Goal: Task Accomplishment & Management: Manage account settings

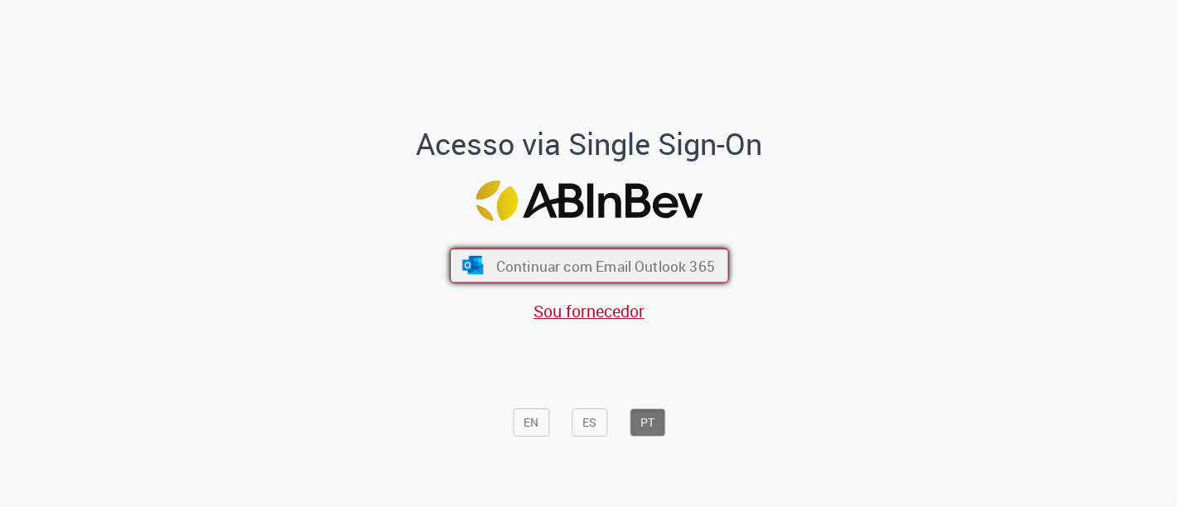
click at [653, 269] on span "Continuar com Email Outlook 365" at bounding box center [605, 265] width 219 height 19
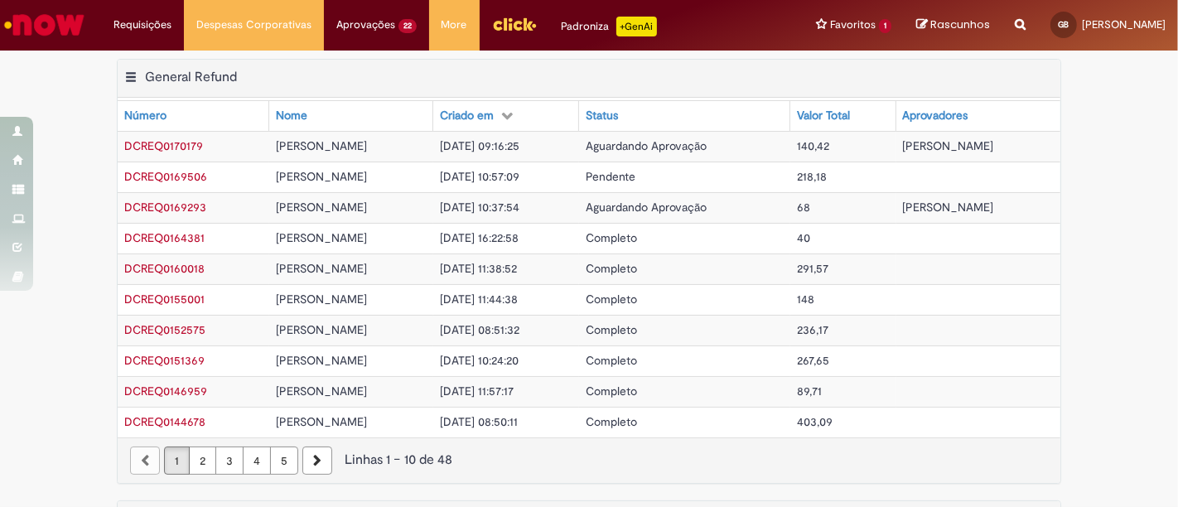
click at [564, 178] on td "15/09/2025 10:57:09" at bounding box center [506, 177] width 146 height 31
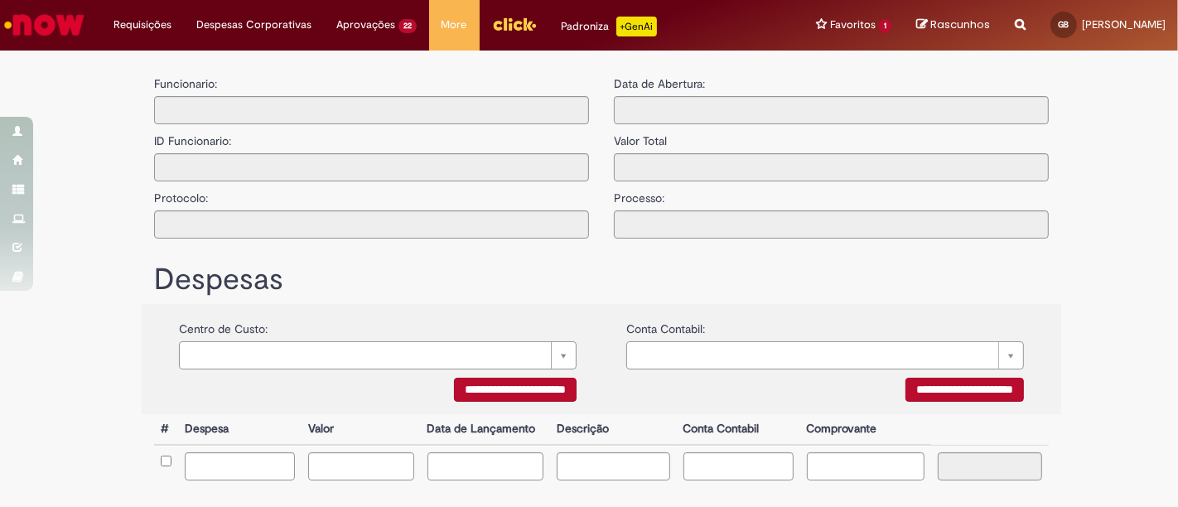
type input "**********"
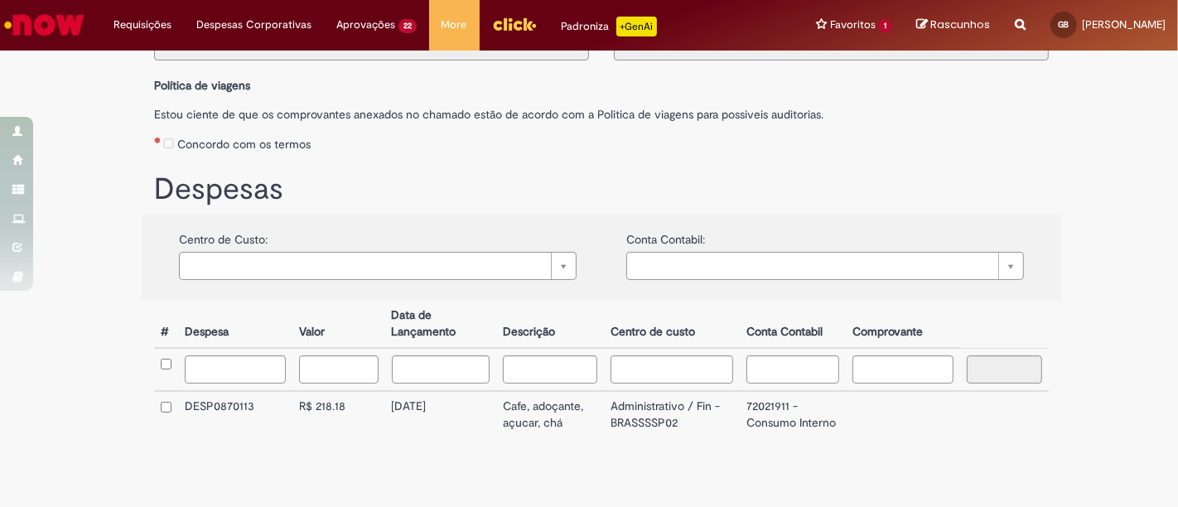
scroll to position [181, 0]
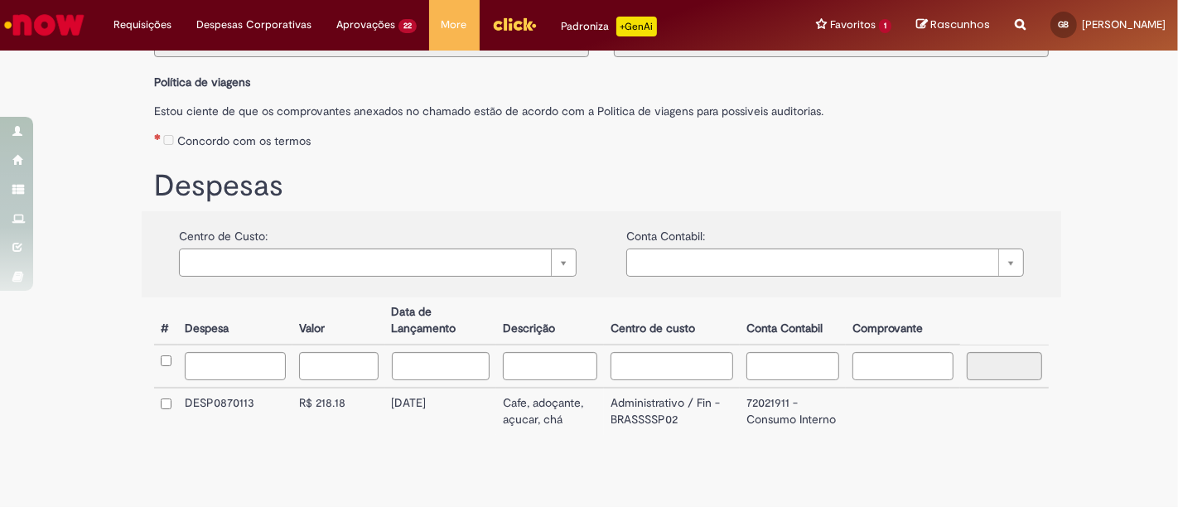
click at [177, 140] on label "Concordo com os termos" at bounding box center [243, 141] width 133 height 17
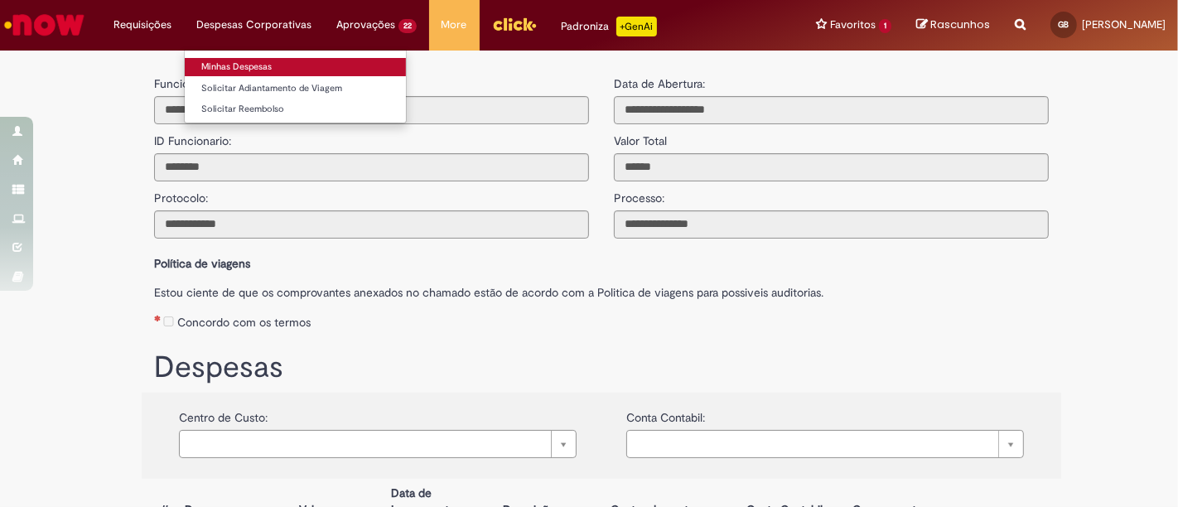
click at [254, 60] on link "Minhas Despesas" at bounding box center [295, 67] width 221 height 18
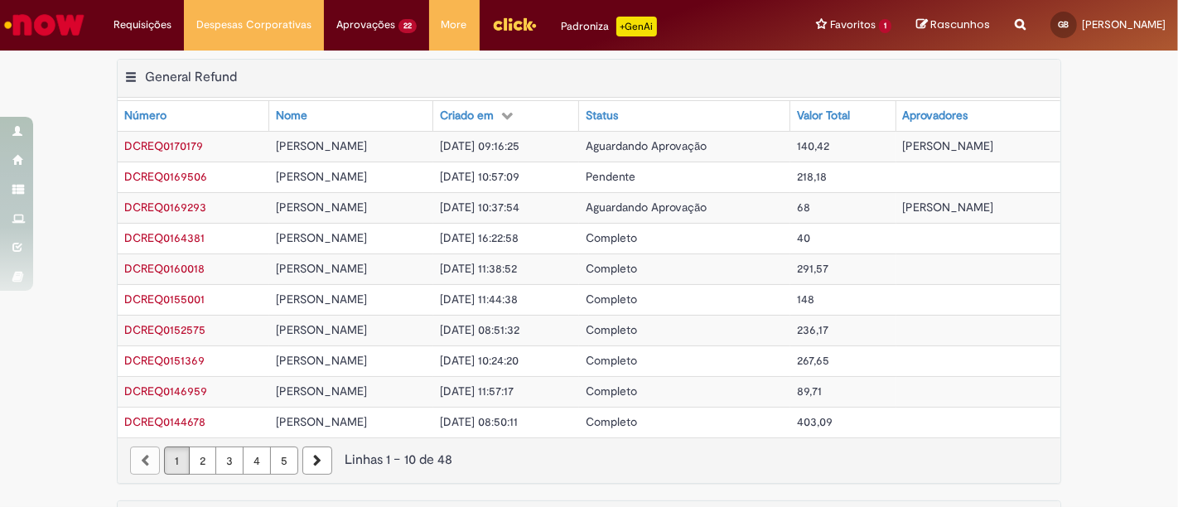
click at [515, 21] on img "Menu Cabeçalho" at bounding box center [514, 24] width 45 height 25
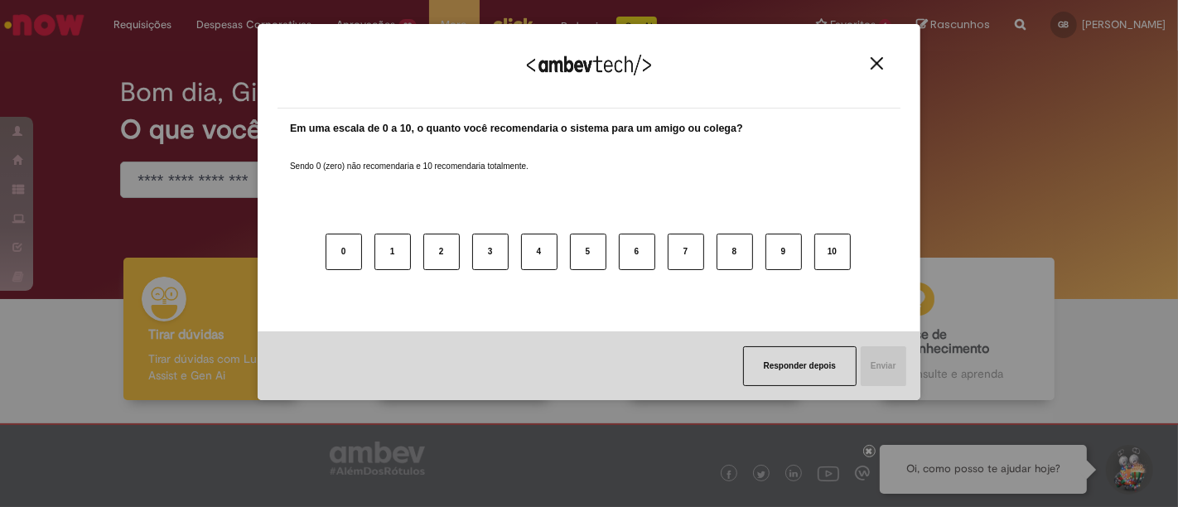
click at [890, 61] on div "Agradecemos seu feedback!" at bounding box center [589, 76] width 623 height 65
click at [878, 60] on img "Close" at bounding box center [877, 63] width 12 height 12
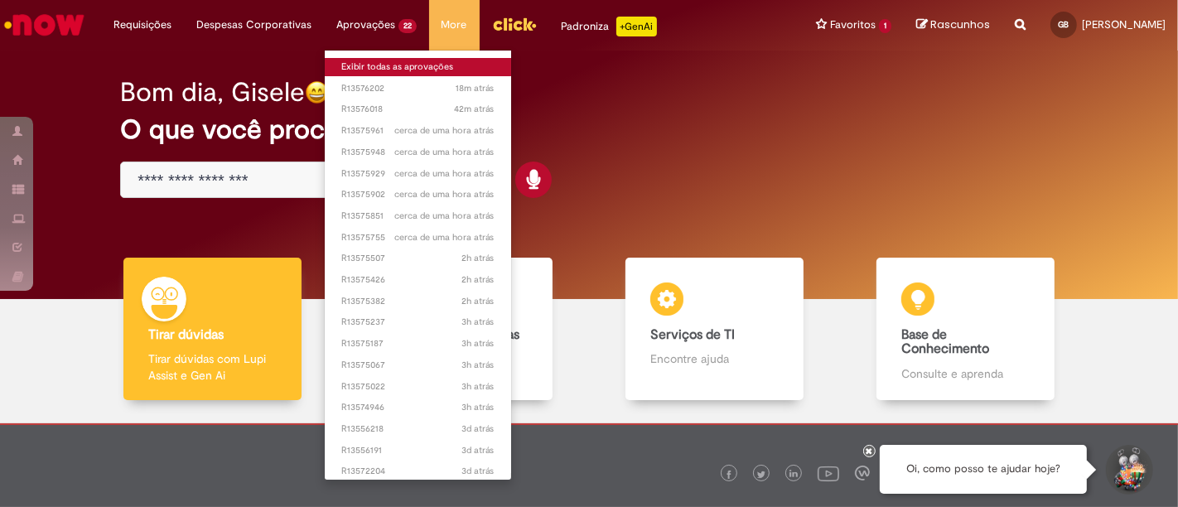
click at [365, 60] on link "Exibir todas as aprovações" at bounding box center [418, 67] width 186 height 18
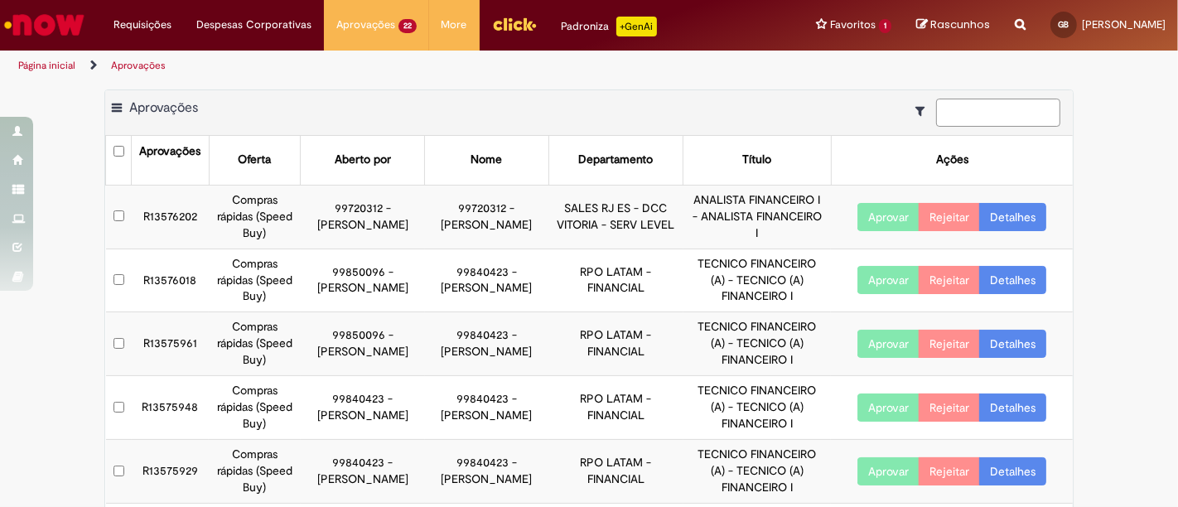
click at [994, 111] on input at bounding box center [998, 113] width 124 height 28
type input "*********"
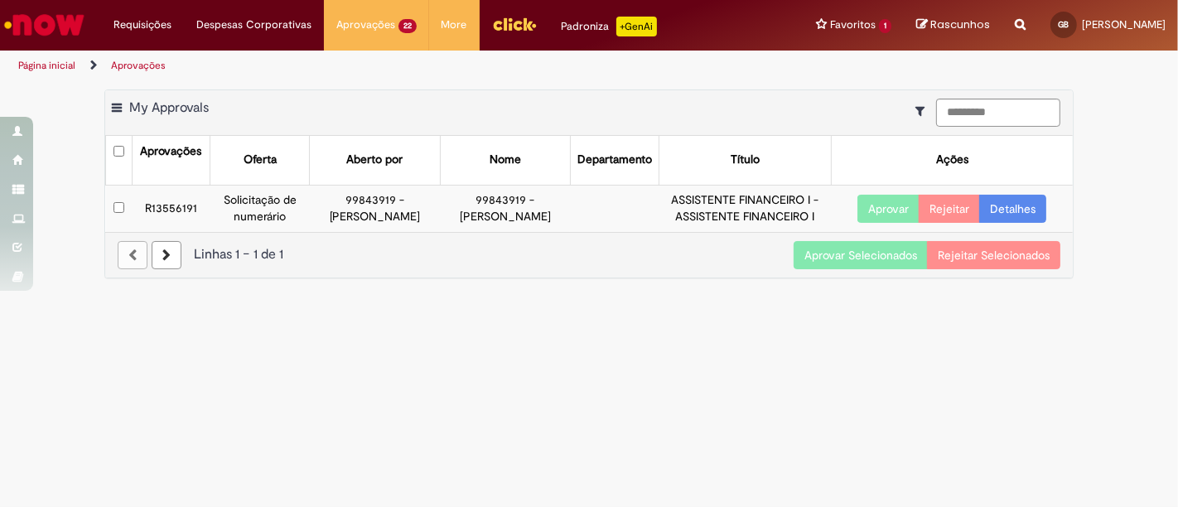
click at [888, 217] on button "Aprovar" at bounding box center [889, 209] width 62 height 28
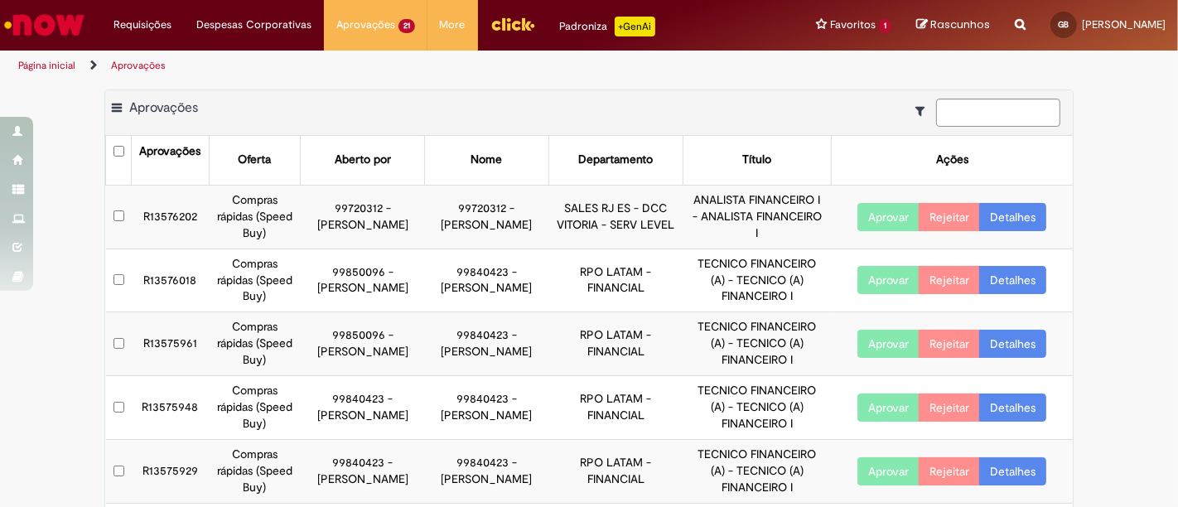
scroll to position [373, 0]
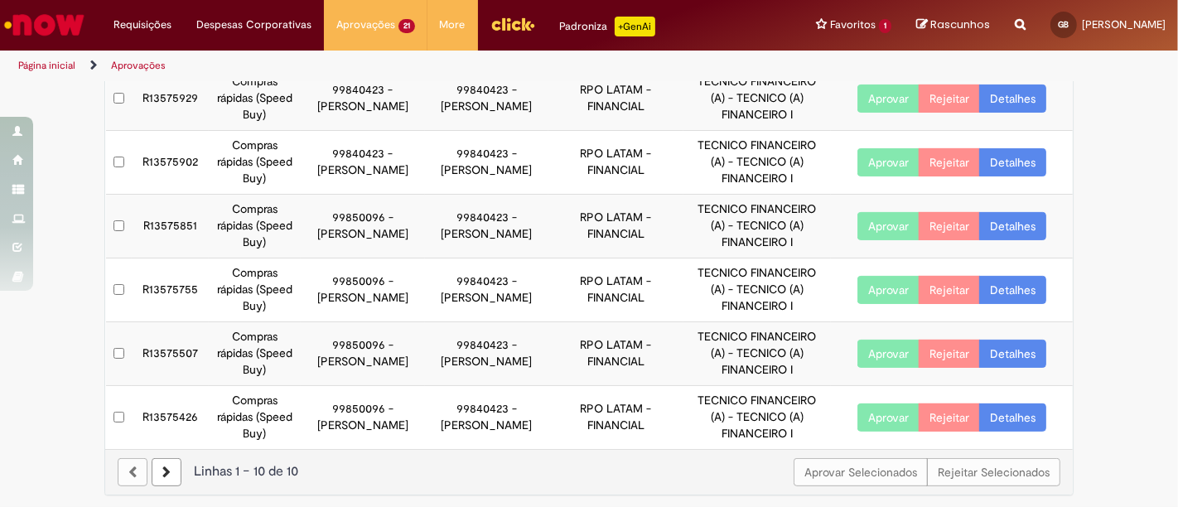
click at [167, 474] on link at bounding box center [167, 472] width 30 height 28
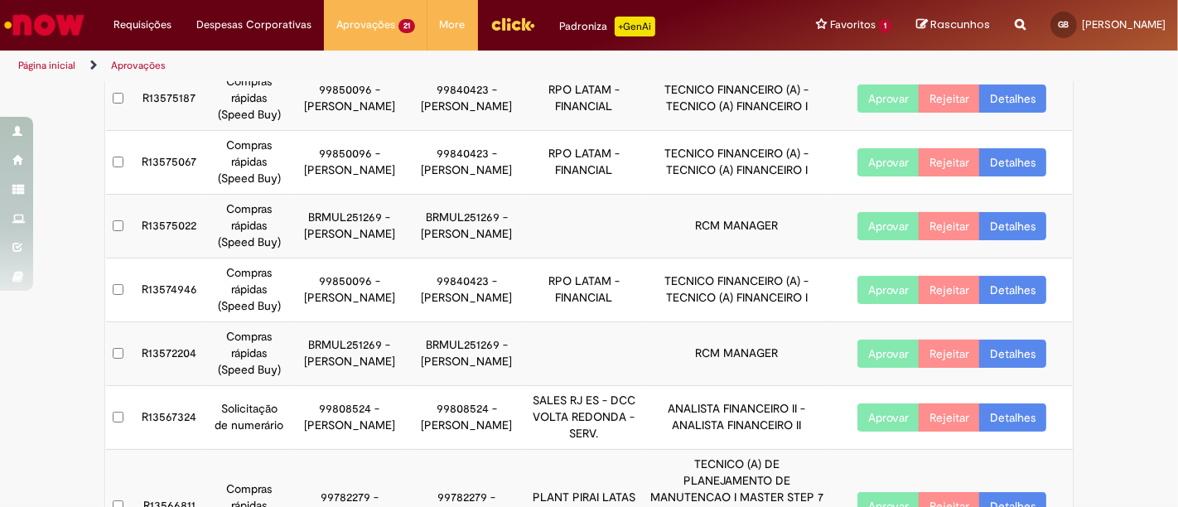
scroll to position [423, 0]
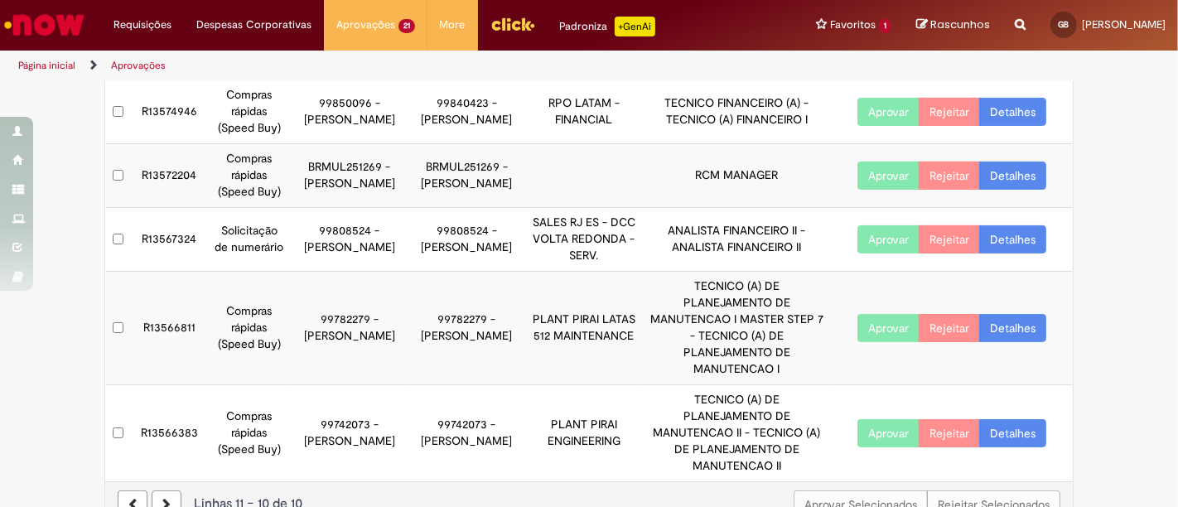
click at [163, 491] on link at bounding box center [167, 505] width 30 height 28
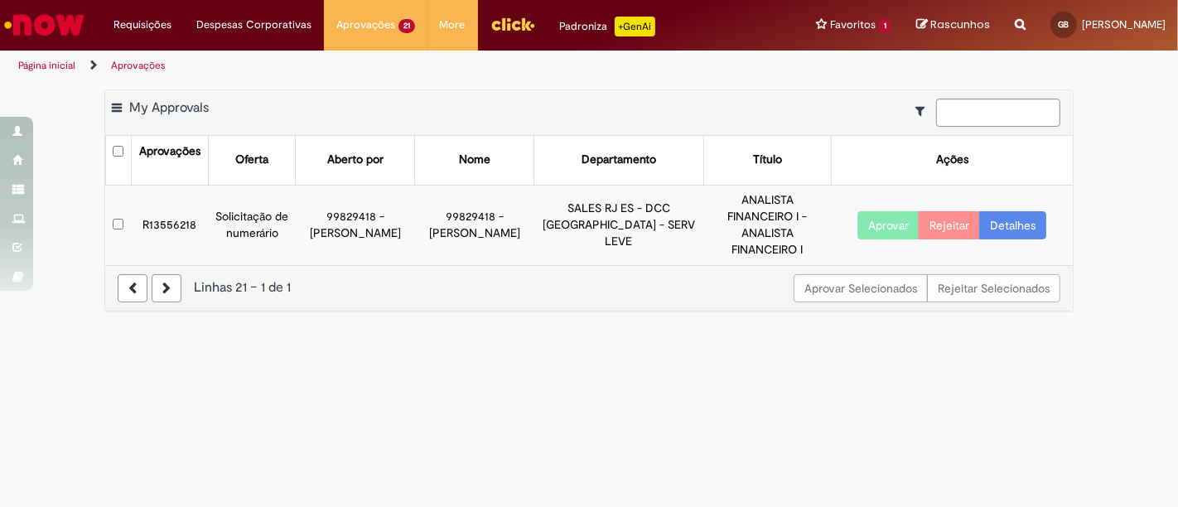
scroll to position [0, 0]
